Goal: Navigation & Orientation: Find specific page/section

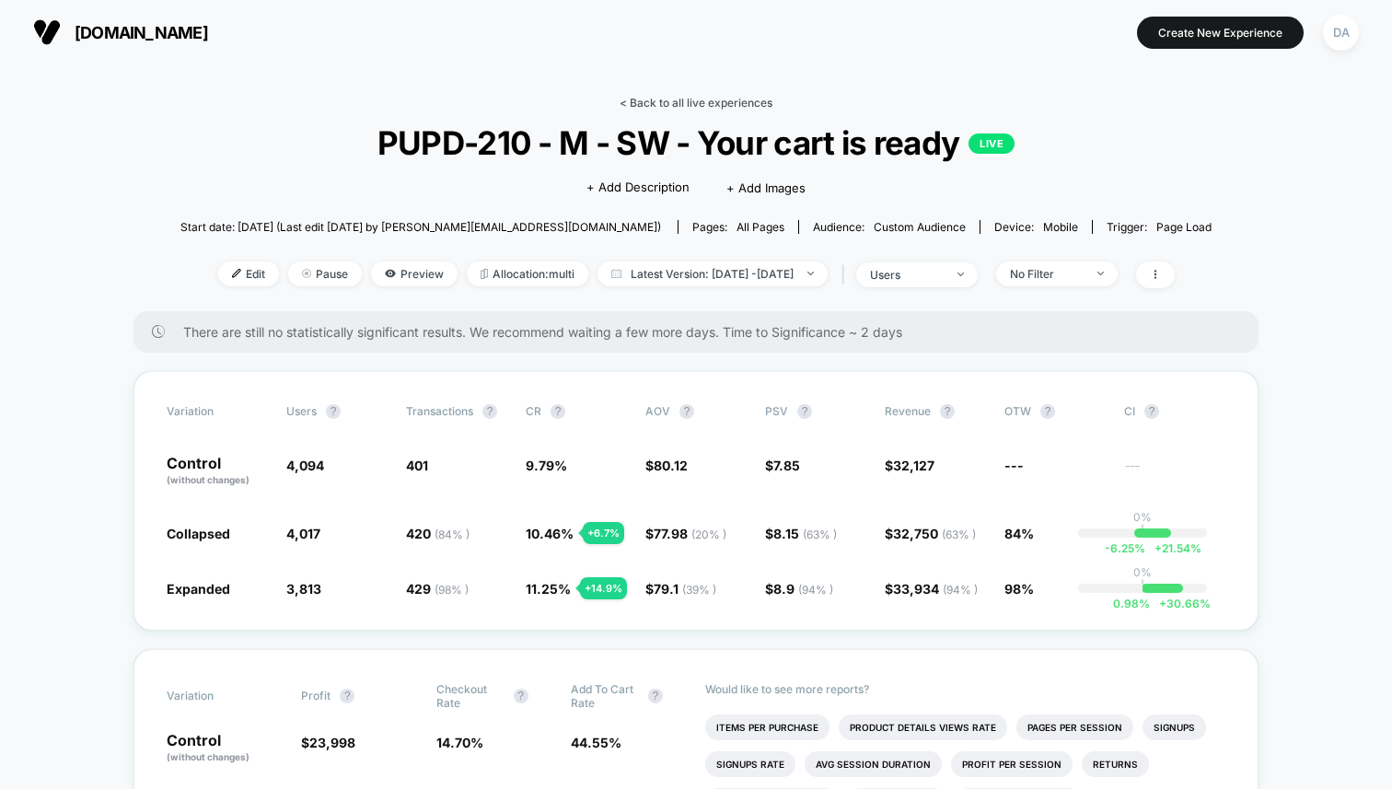
click at [645, 99] on link "< Back to all live experiences" at bounding box center [696, 103] width 153 height 14
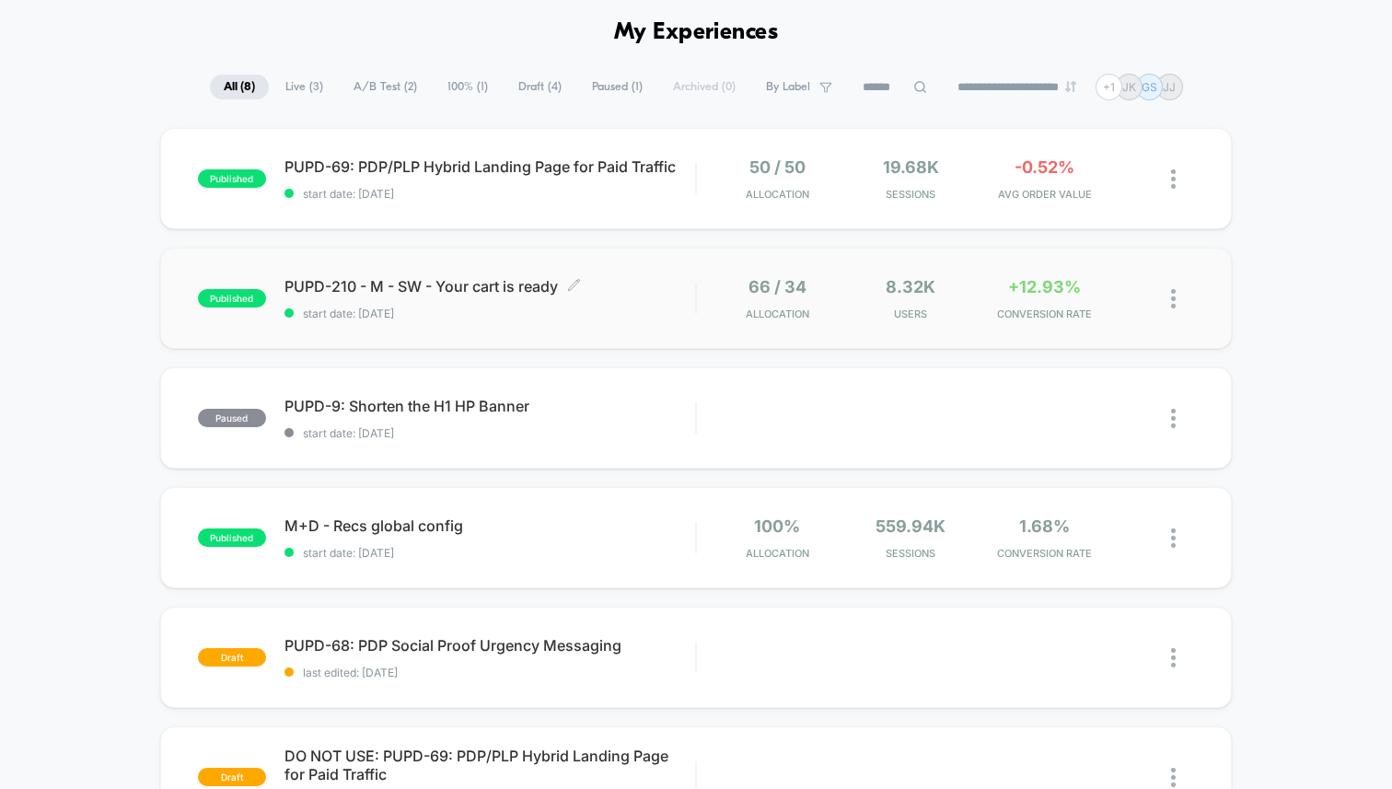
scroll to position [92, 0]
